Goal: Information Seeking & Learning: Learn about a topic

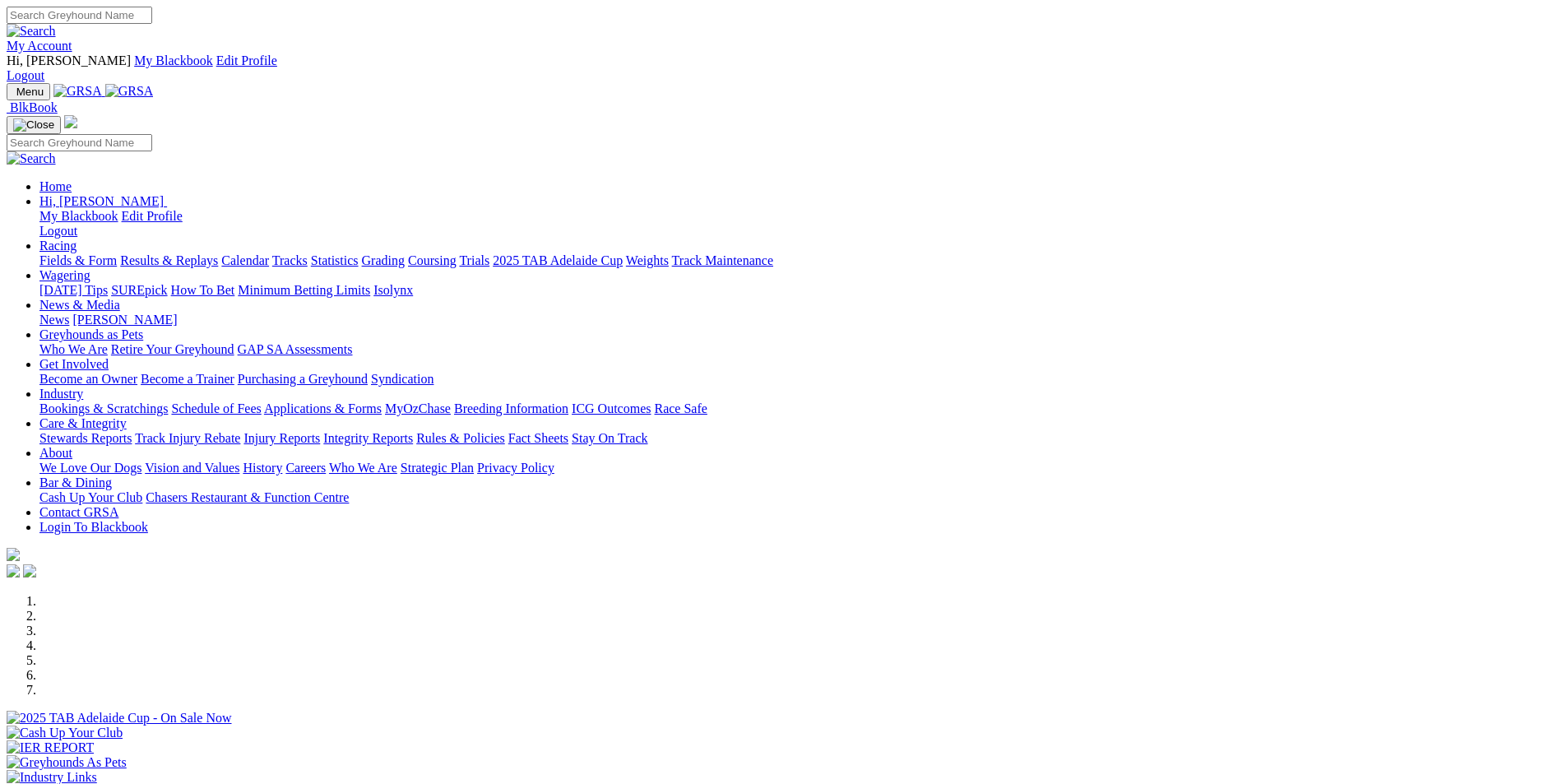
scroll to position [493, 0]
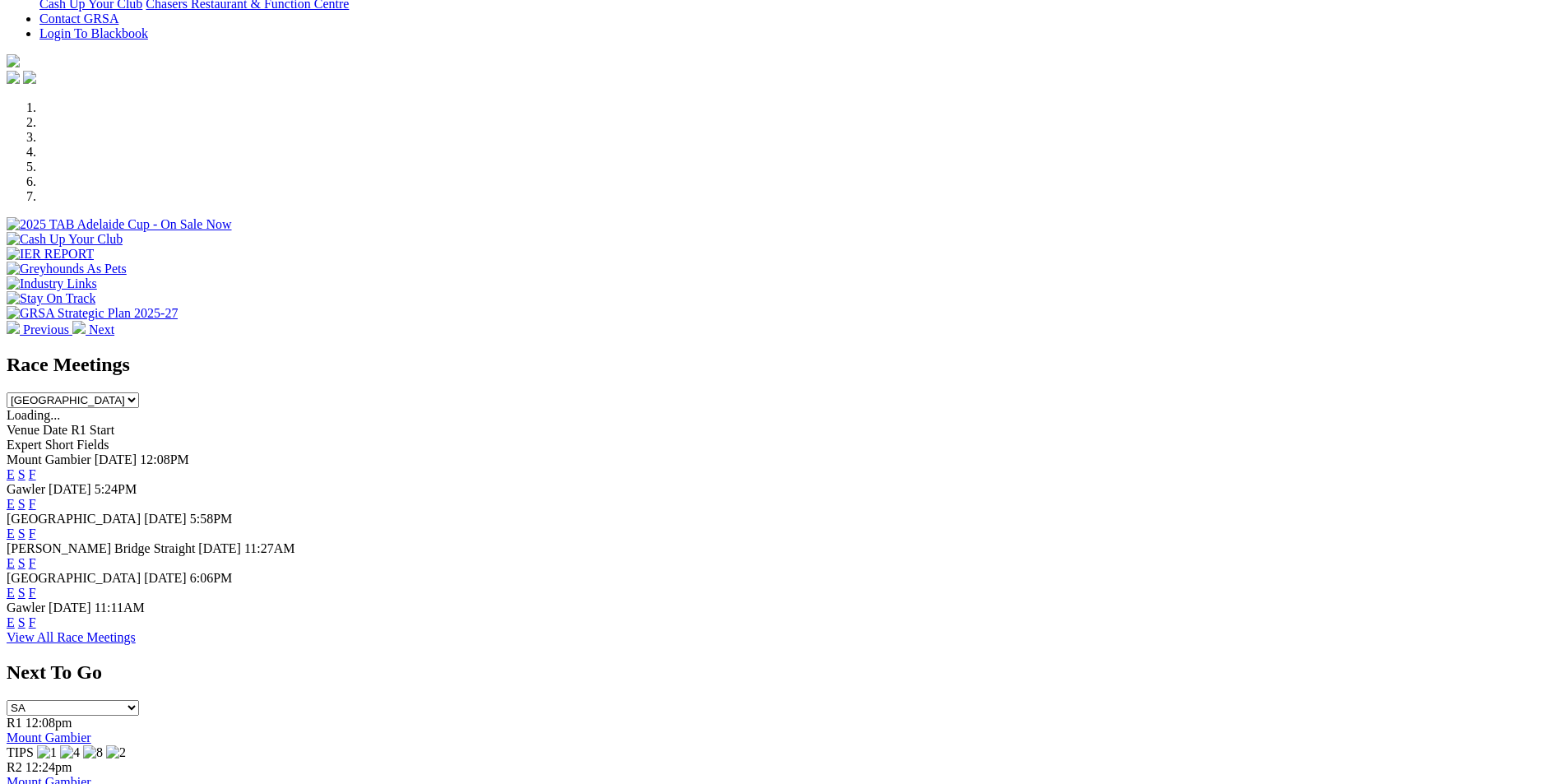
click at [37, 556] on link "F" at bounding box center [32, 563] width 7 height 14
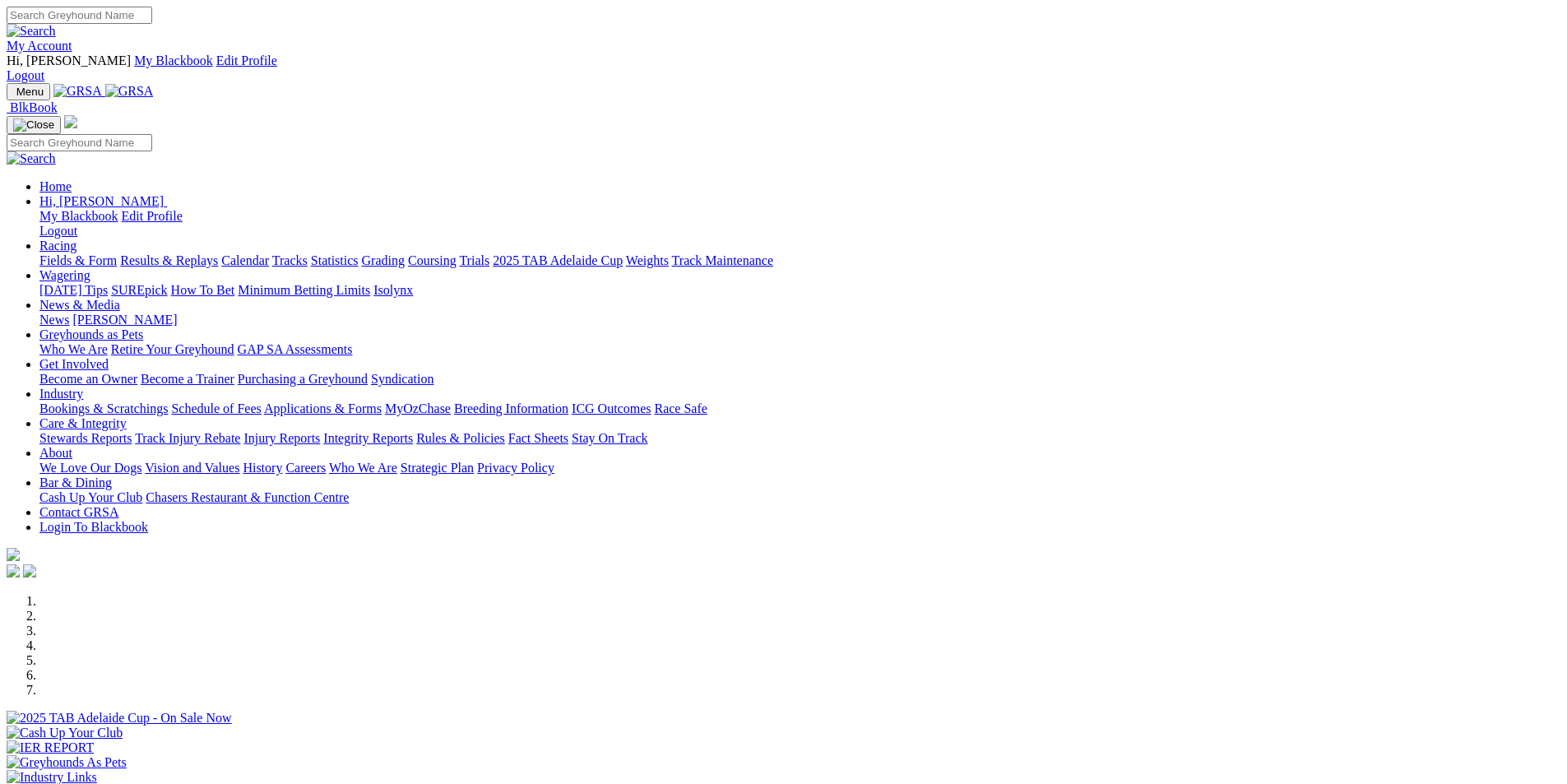
scroll to position [1234, 0]
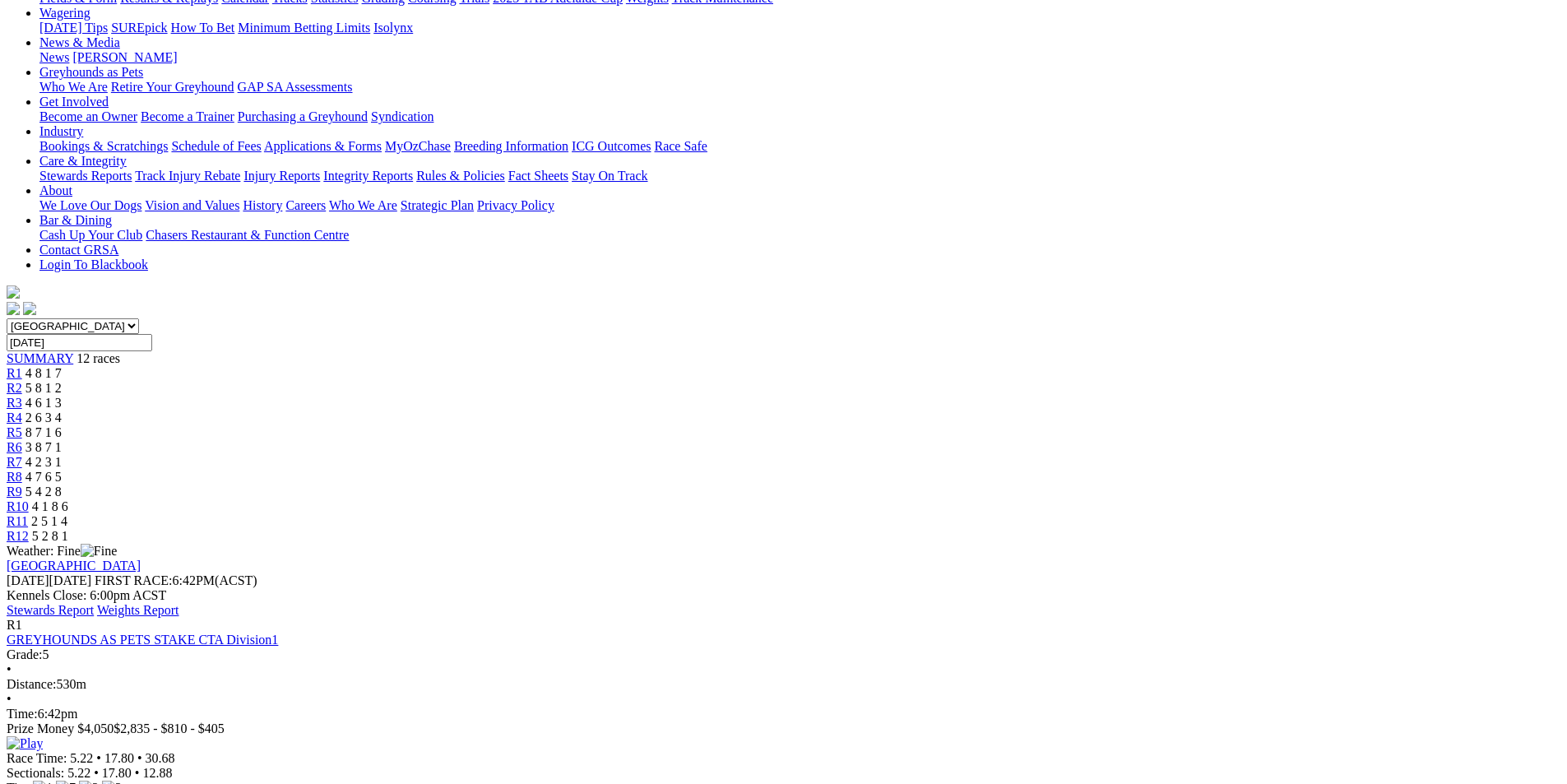
scroll to position [329, 0]
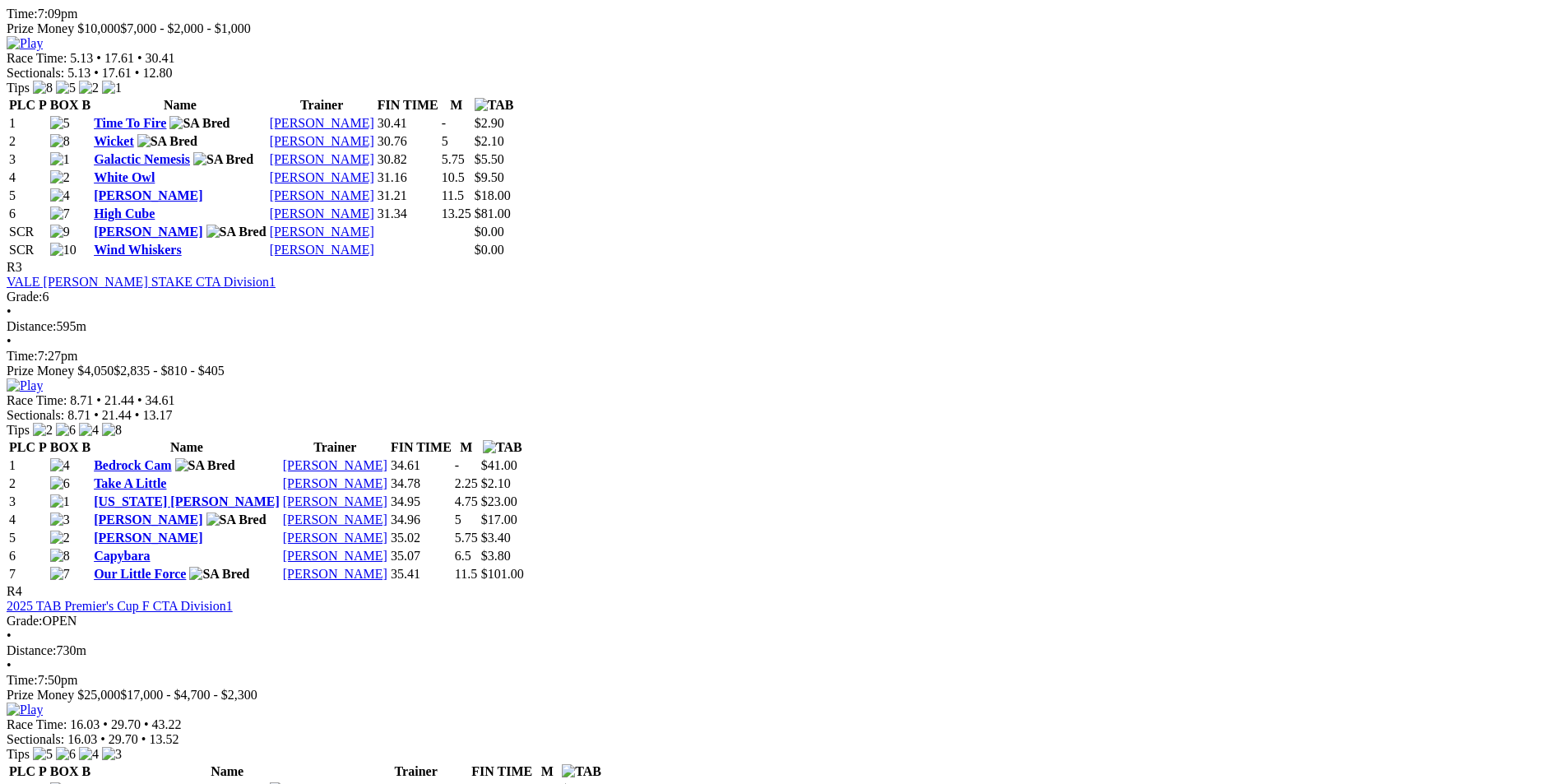
scroll to position [1398, 0]
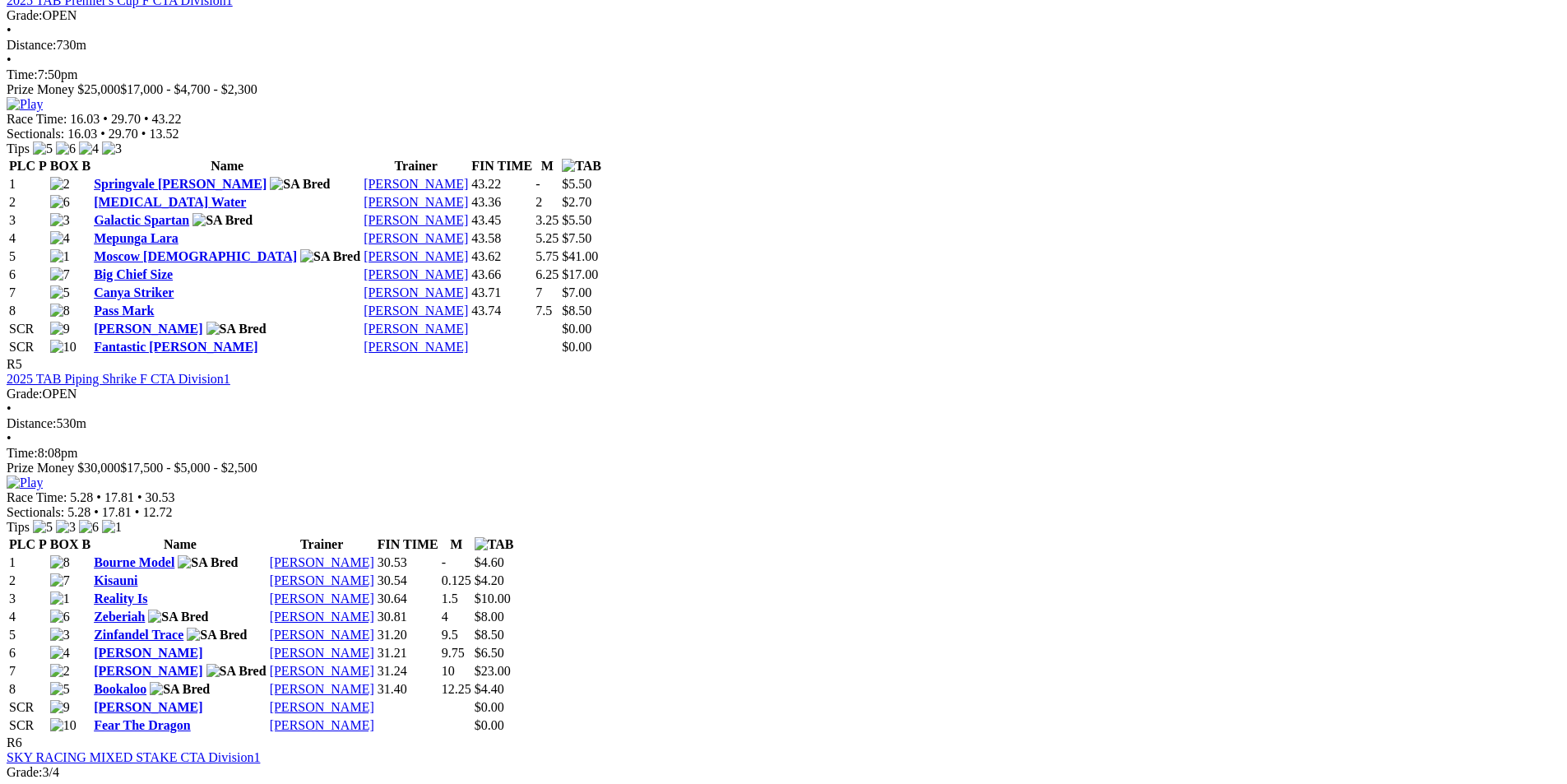
scroll to position [1891, 0]
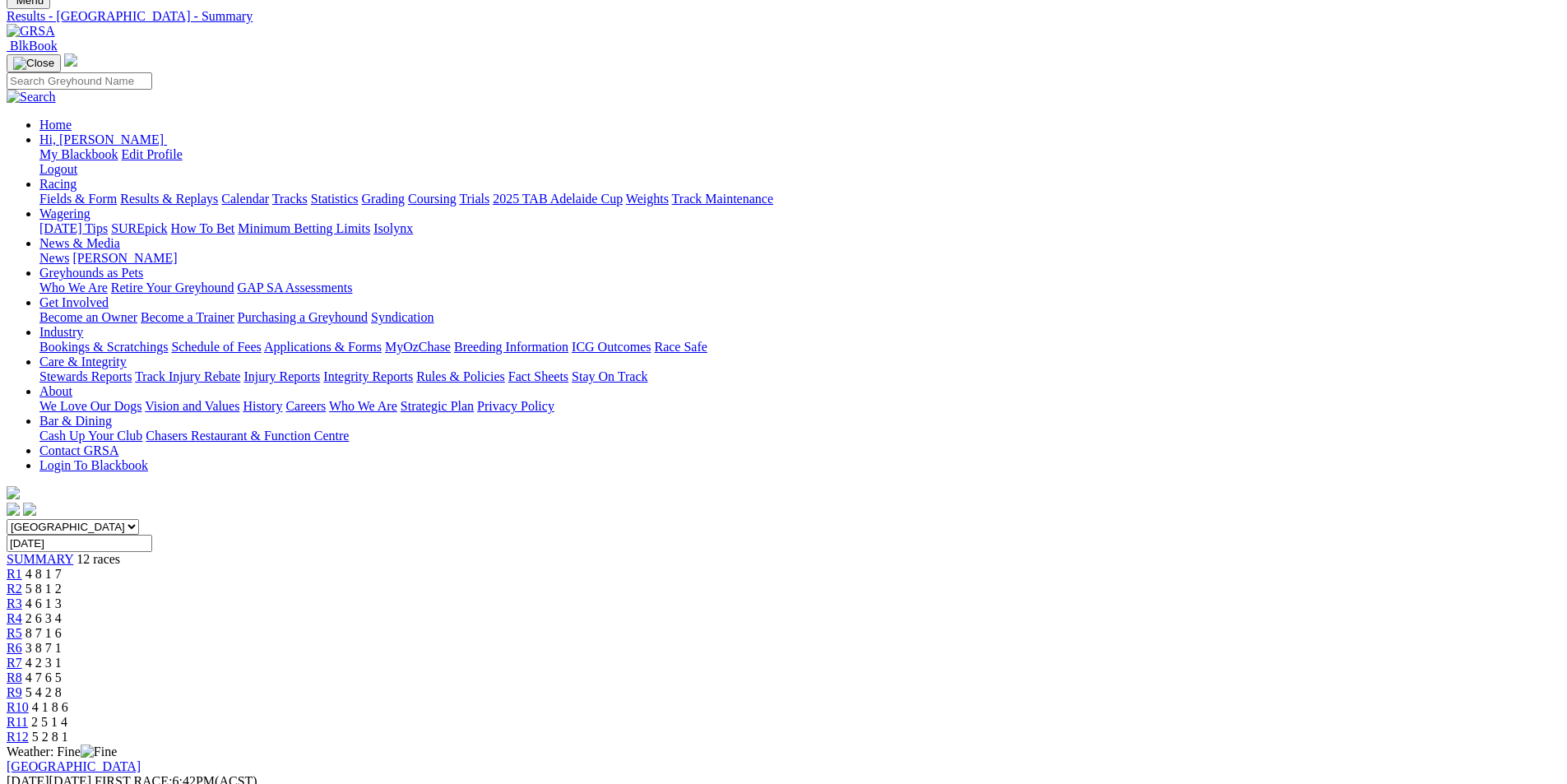
scroll to position [82, 0]
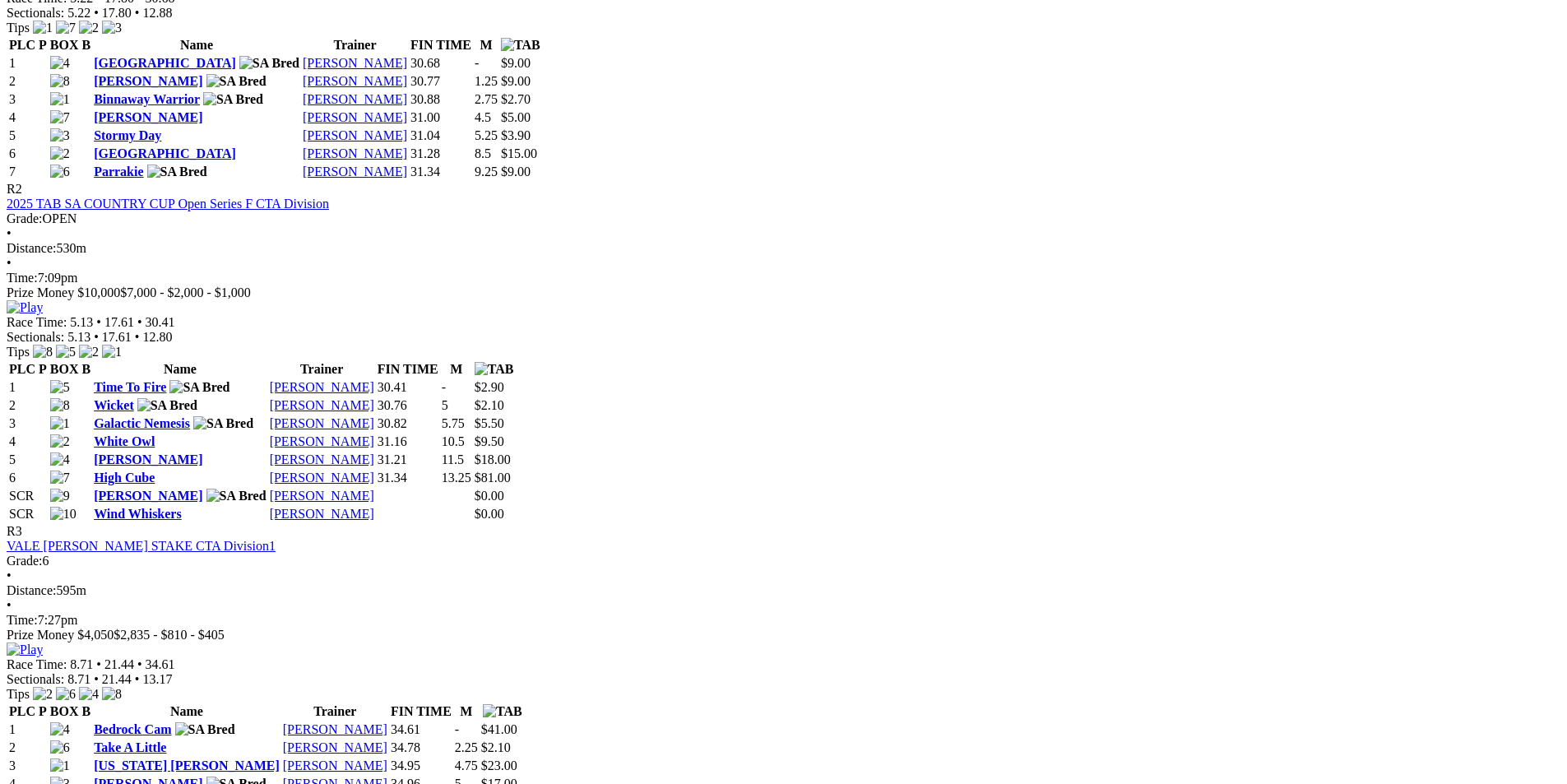
scroll to position [823, 0]
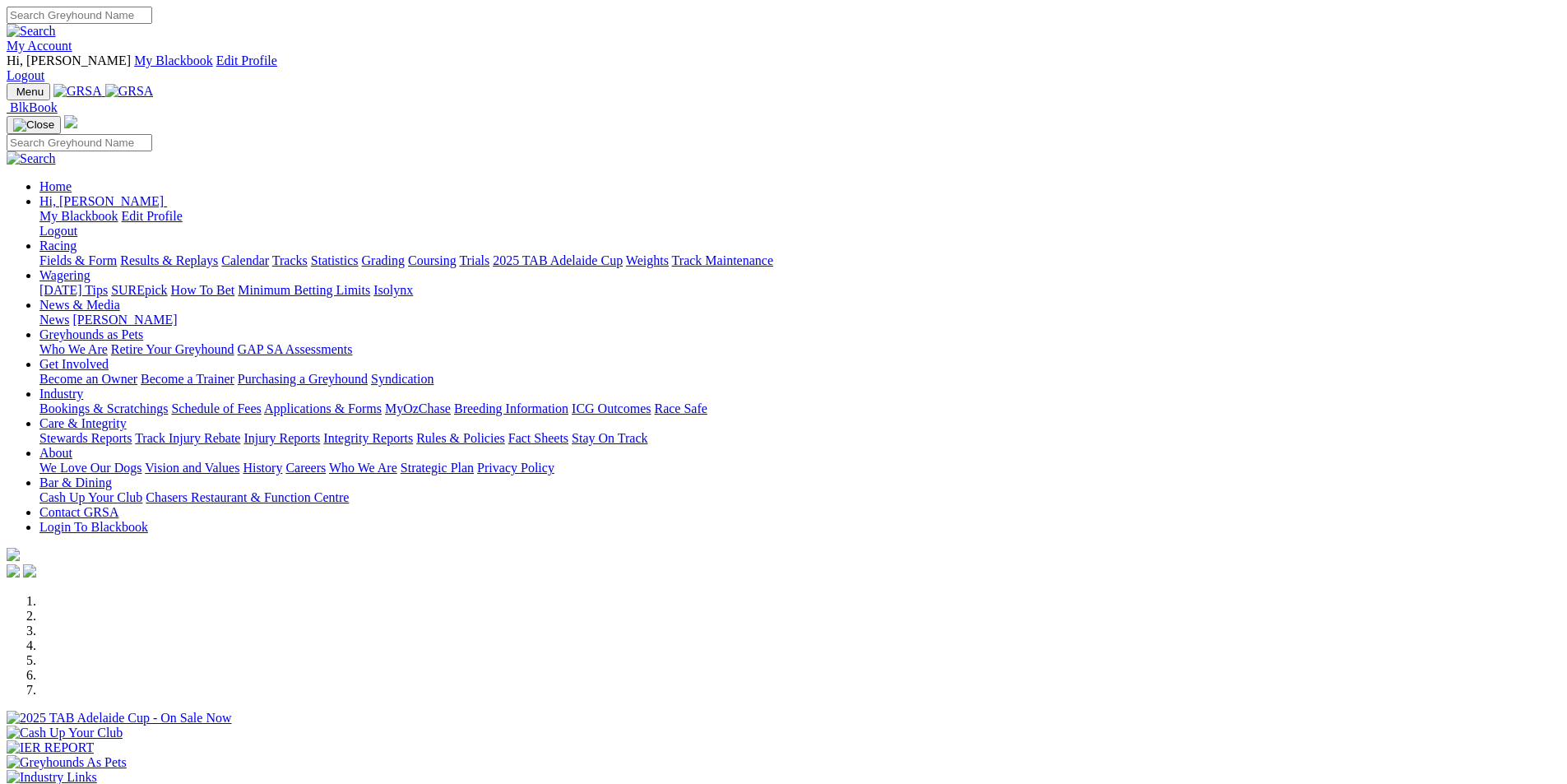
scroll to position [1234, 0]
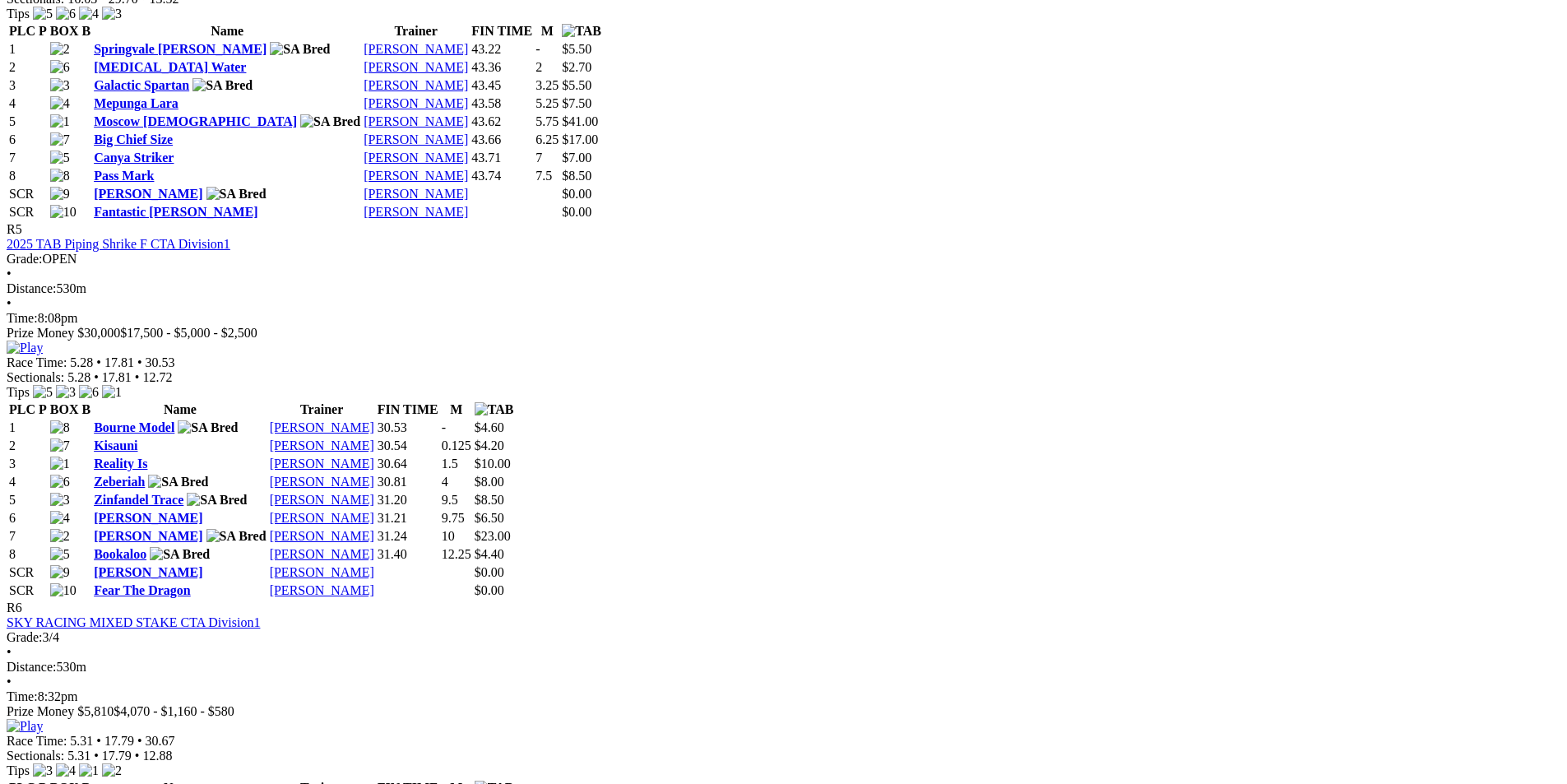
scroll to position [2385, 0]
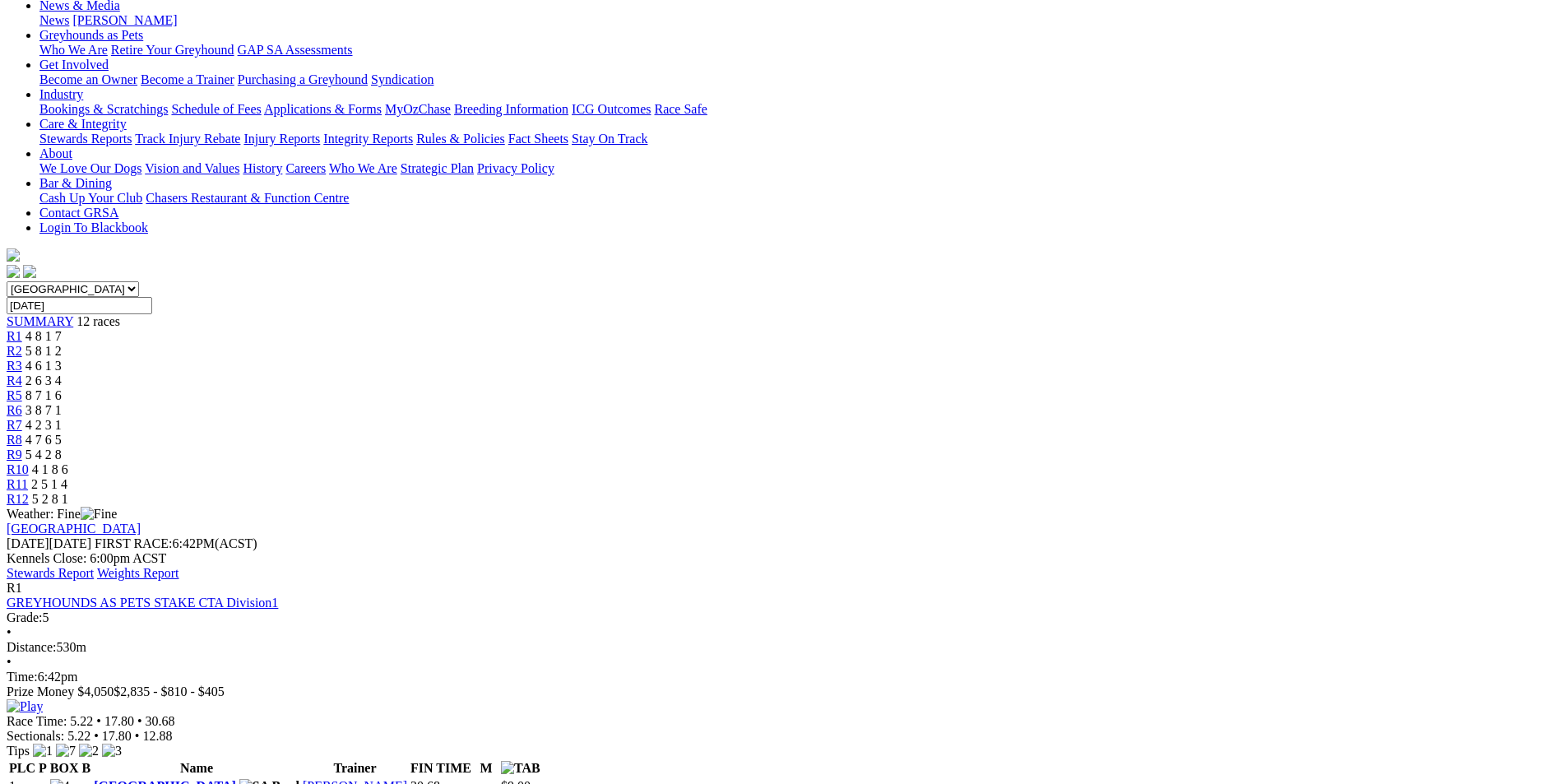
scroll to position [0, 0]
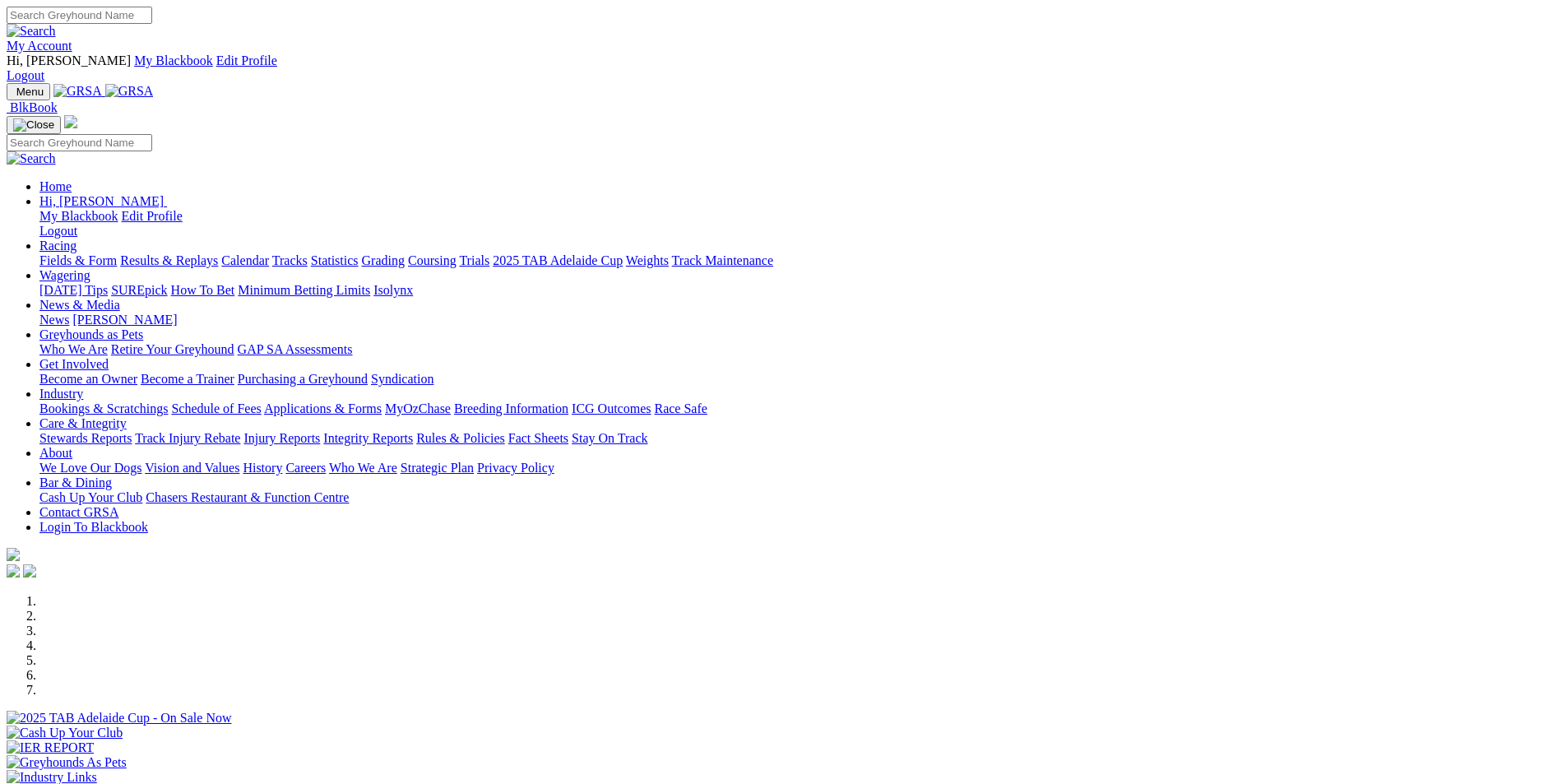
scroll to position [1234, 0]
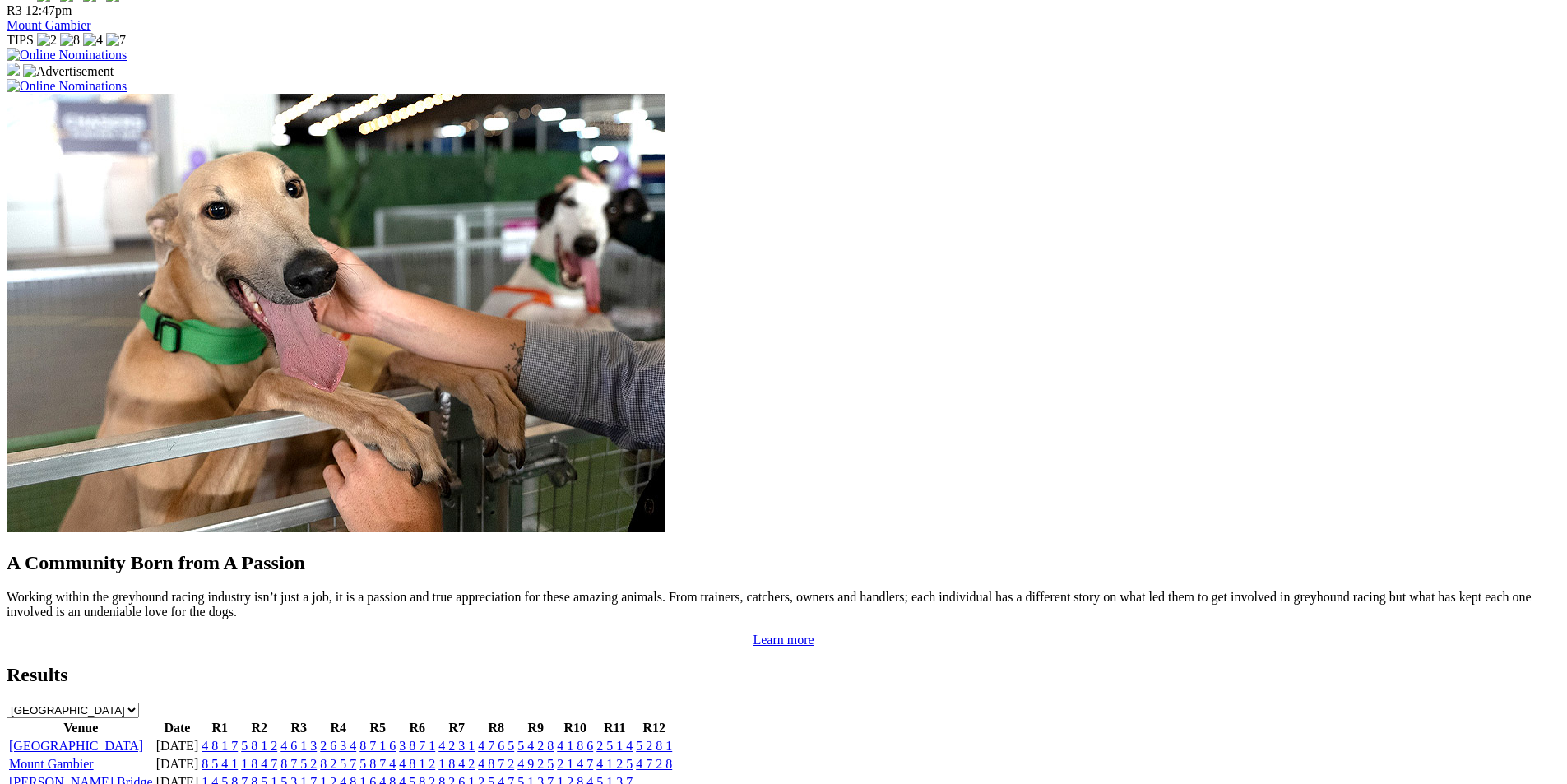
scroll to position [1480, 0]
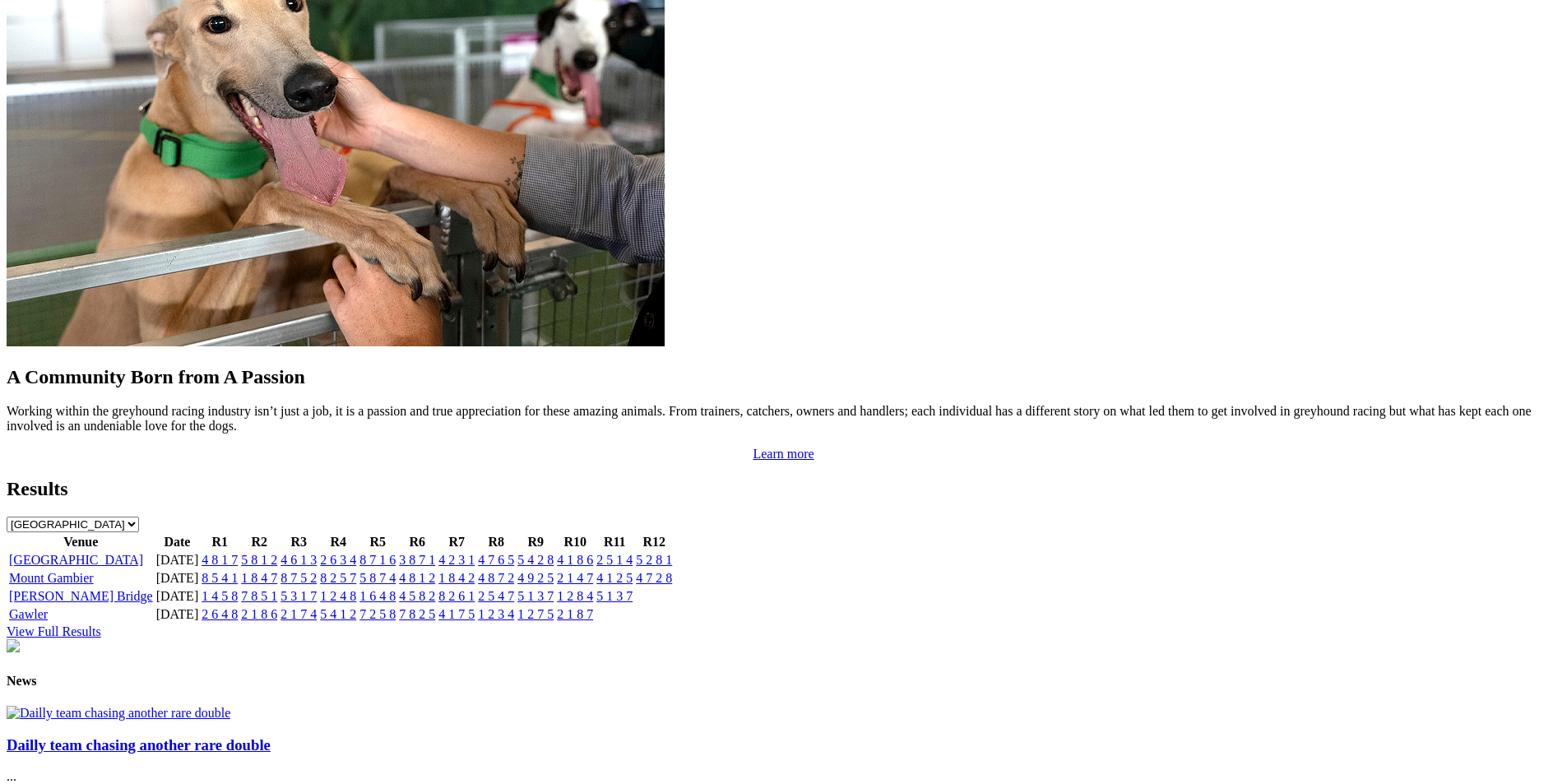
click at [101, 624] on link "View Full Results" at bounding box center [54, 631] width 95 height 14
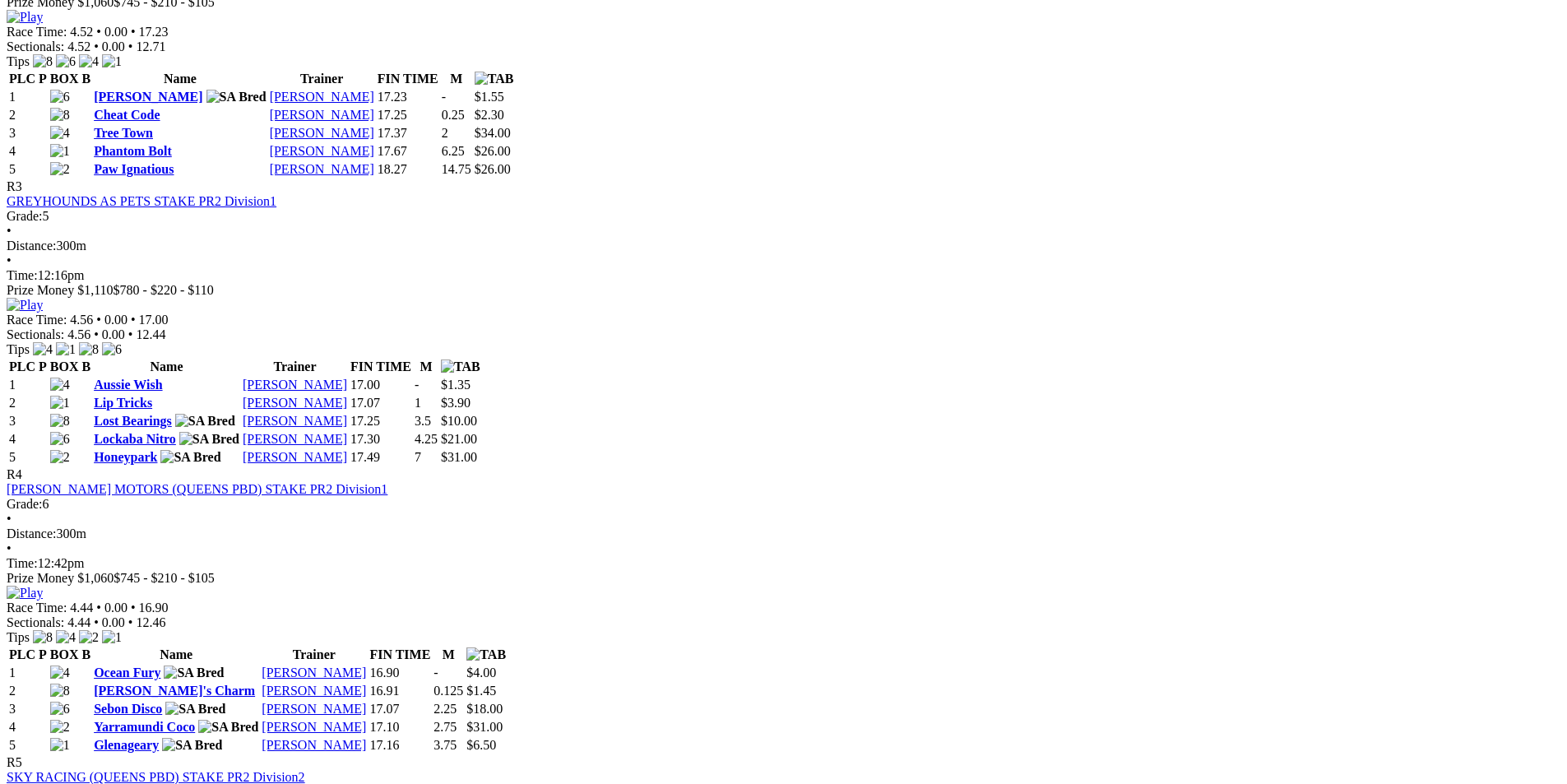
scroll to position [1316, 0]
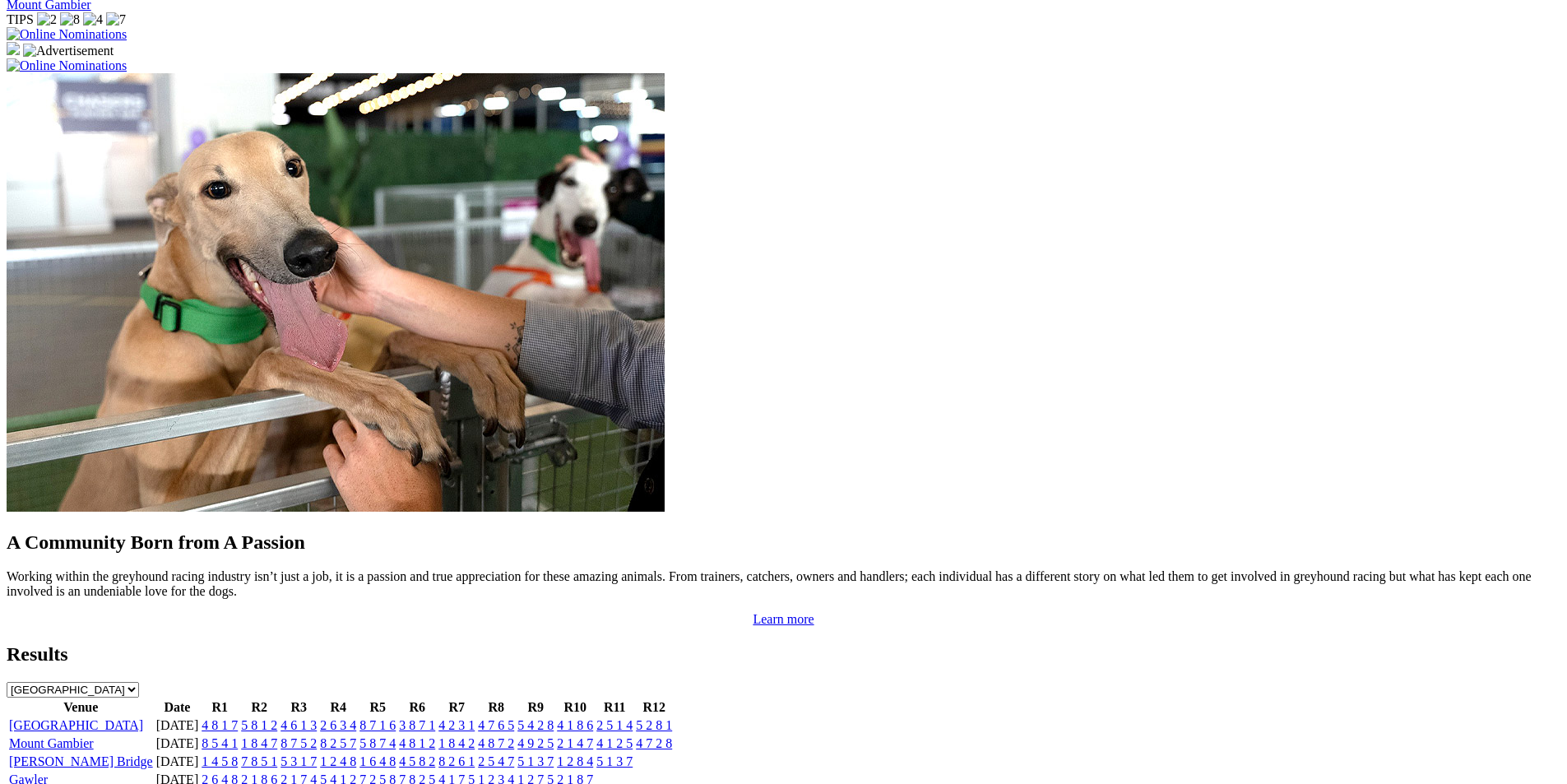
scroll to position [1316, 0]
click at [143, 717] on link "[GEOGRAPHIC_DATA]" at bounding box center [76, 724] width 135 height 14
